Goal: Register for event/course

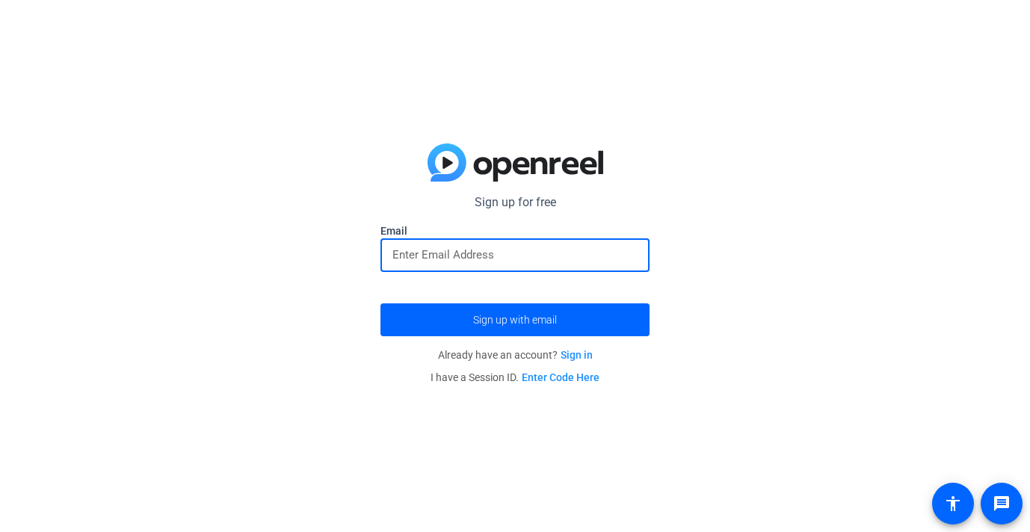
click at [446, 252] on input "email" at bounding box center [514, 255] width 245 height 18
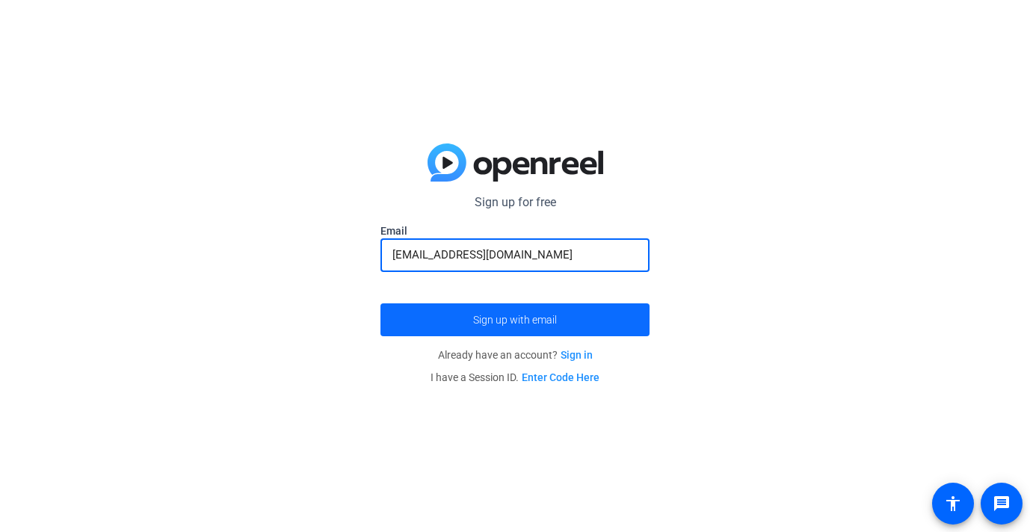
type input "[EMAIL_ADDRESS][DOMAIN_NAME]"
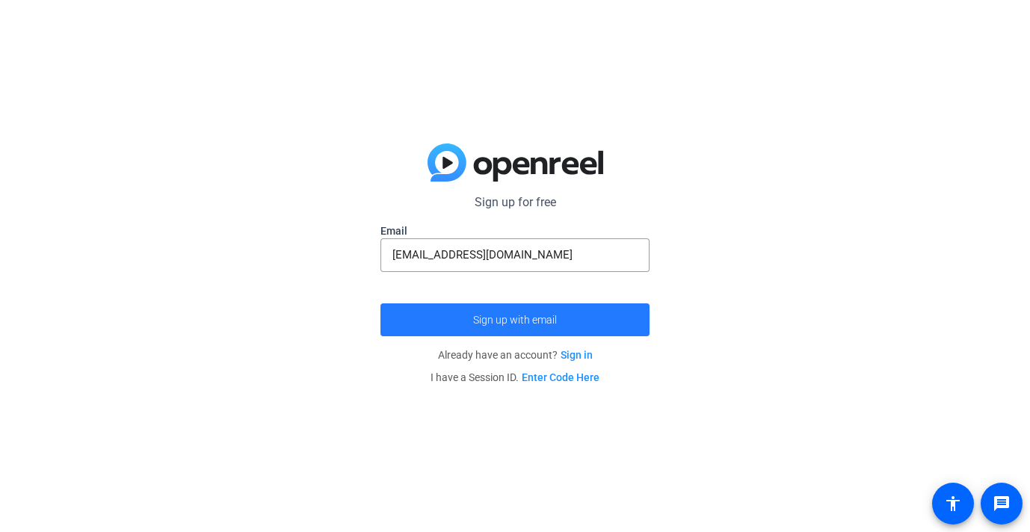
click at [474, 320] on span "Sign up with email" at bounding box center [515, 320] width 84 height 0
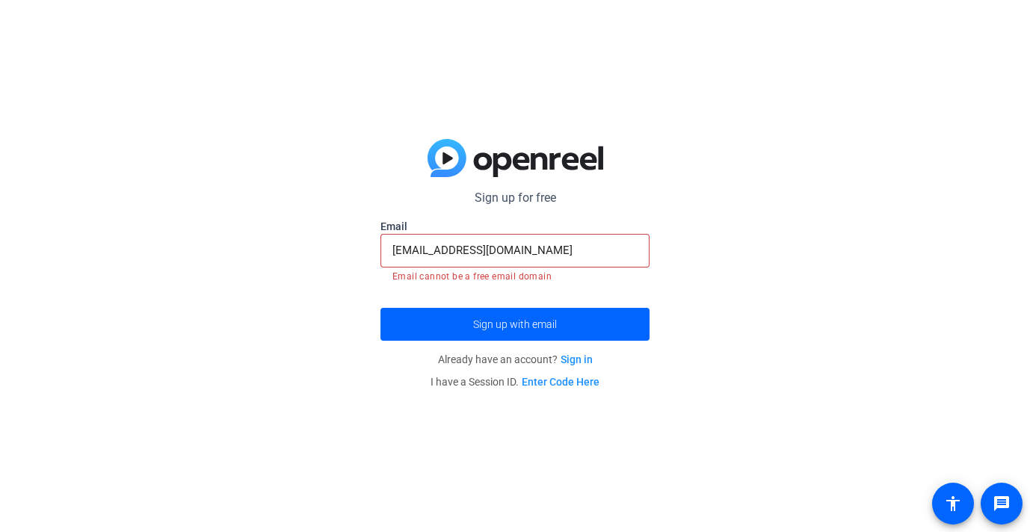
click at [534, 244] on input "[EMAIL_ADDRESS][DOMAIN_NAME]" at bounding box center [514, 250] width 245 height 18
drag, startPoint x: 534, startPoint y: 250, endPoint x: 342, endPoint y: 241, distance: 191.5
click at [342, 241] on div "Sign up for free Email [EMAIL_ADDRESS][DOMAIN_NAME] Email cannot be a free emai…" at bounding box center [515, 266] width 1030 height 532
click at [565, 381] on link "Enter Code Here" at bounding box center [561, 382] width 78 height 12
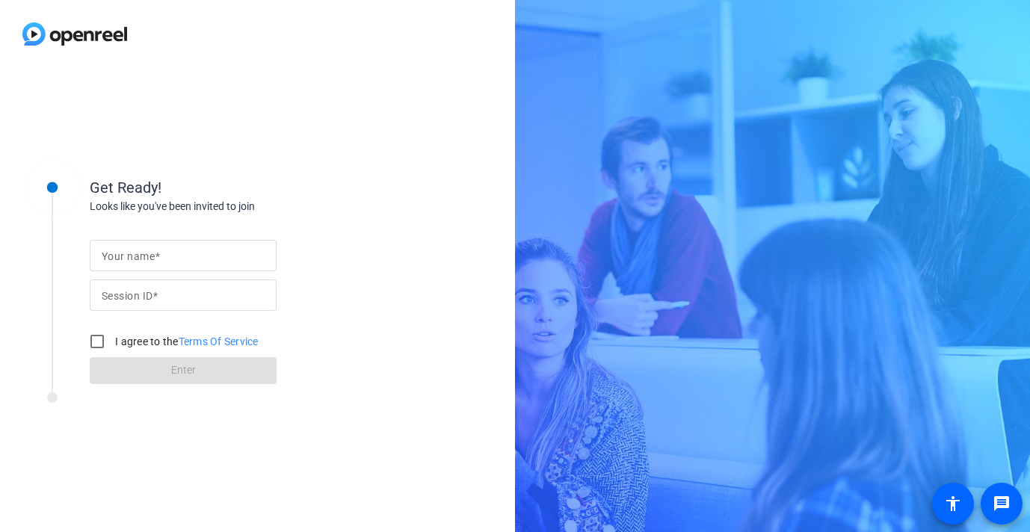
click at [170, 260] on input "Your name" at bounding box center [183, 256] width 163 height 18
type input "[PERSON_NAME]"
click at [158, 303] on input "Session ID" at bounding box center [183, 295] width 163 height 18
paste input "jXSs"
type input "jXSs"
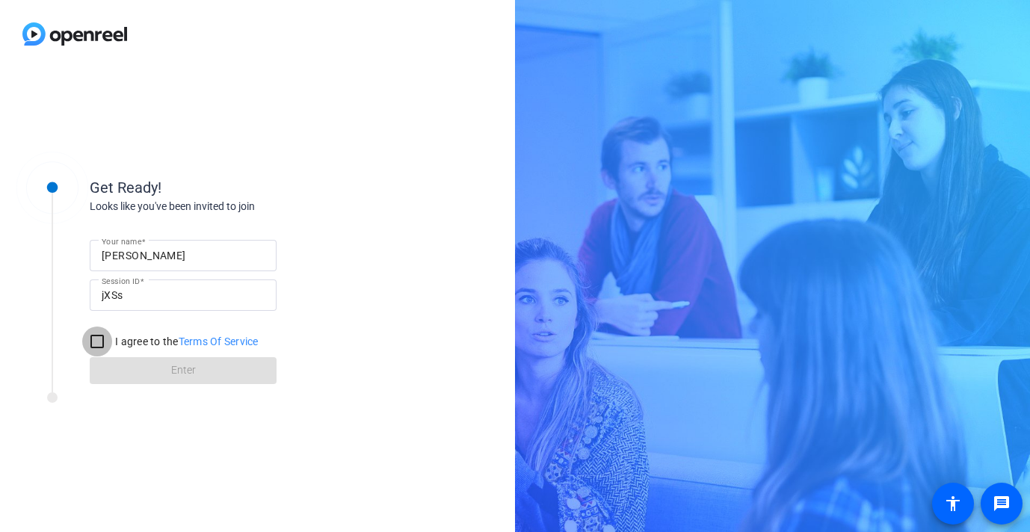
click at [102, 342] on input "I agree to the Terms Of Service" at bounding box center [97, 342] width 30 height 30
checkbox input "true"
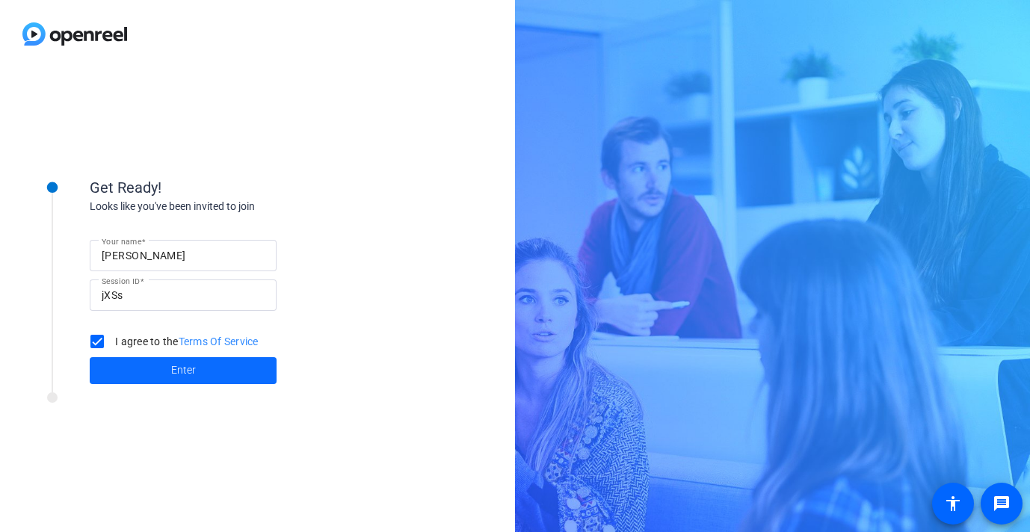
click at [140, 368] on span at bounding box center [183, 371] width 187 height 36
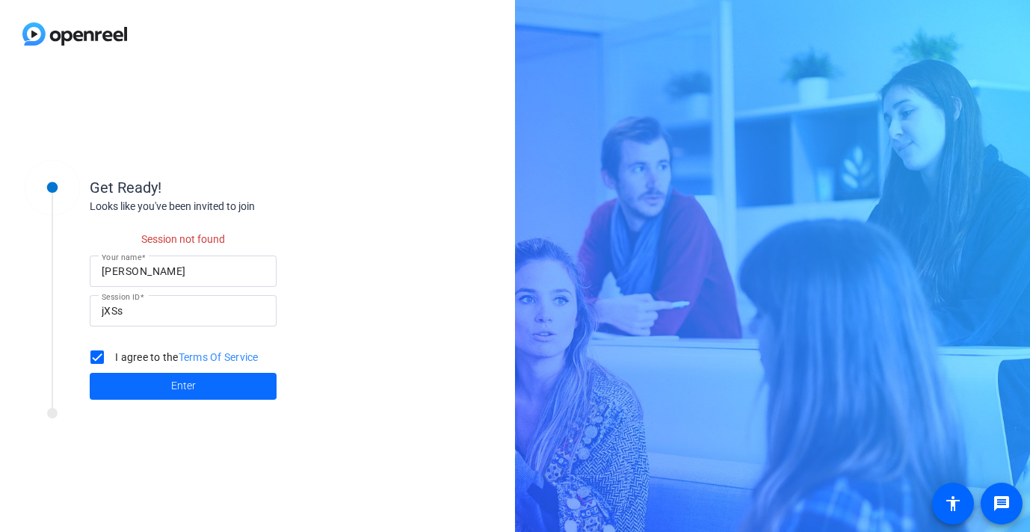
click at [173, 389] on span "Enter" at bounding box center [183, 386] width 25 height 16
click at [148, 315] on input "jXSs" at bounding box center [183, 311] width 163 height 18
drag, startPoint x: 149, startPoint y: 316, endPoint x: 77, endPoint y: 308, distance: 72.2
click at [77, 308] on div "Get Ready! Looks like you've been invited to join Session not found Your name […" at bounding box center [202, 279] width 374 height 258
paste input
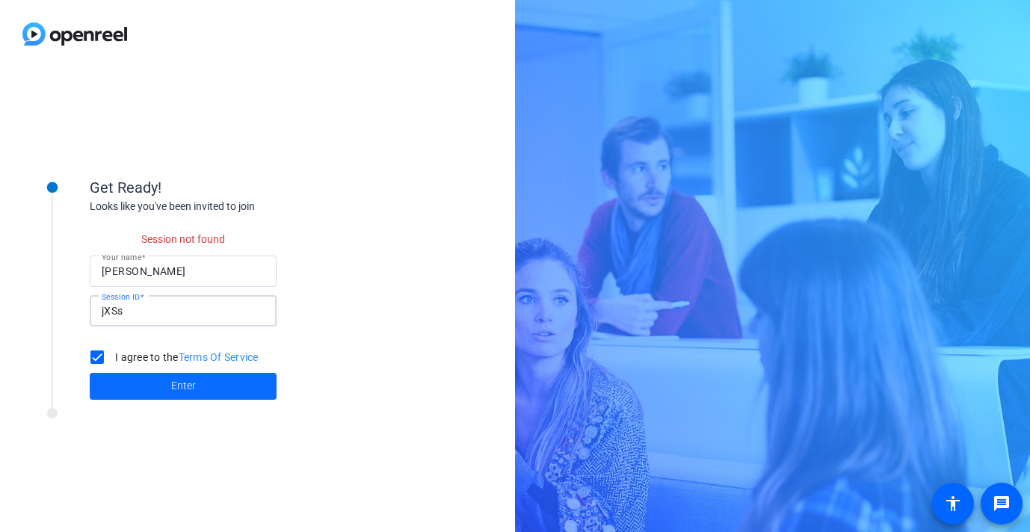
type input "jXSs"
click at [149, 388] on span at bounding box center [183, 386] width 187 height 36
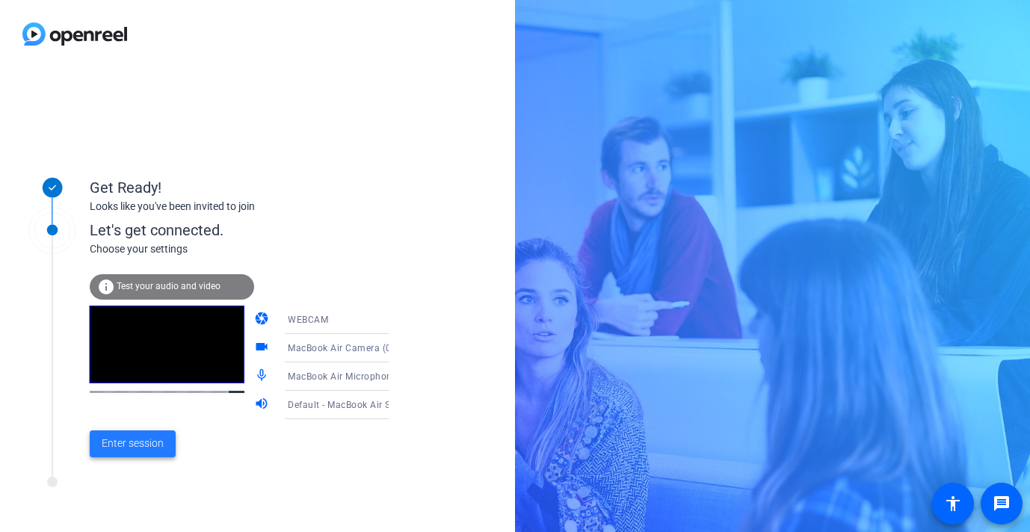
click at [127, 449] on span "Enter session" at bounding box center [133, 444] width 62 height 16
